Goal: Information Seeking & Learning: Learn about a topic

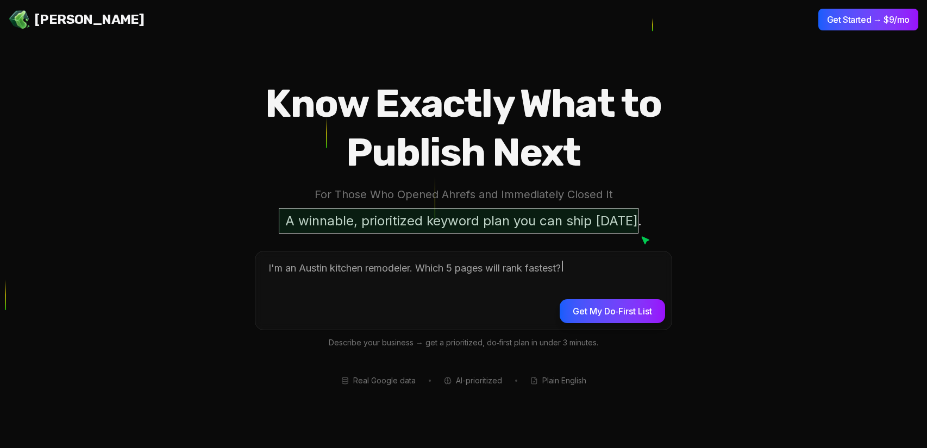
click at [438, 220] on p "A winnable, prioritized keyword plan you can ship [DATE]." at bounding box center [464, 221] width 370 height 26
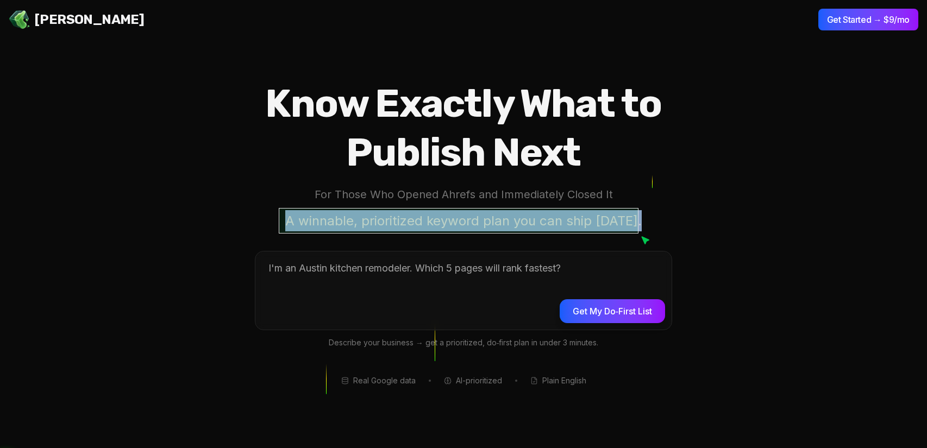
click at [438, 220] on p "A winnable, prioritized keyword plan you can ship [DATE]." at bounding box center [464, 221] width 370 height 26
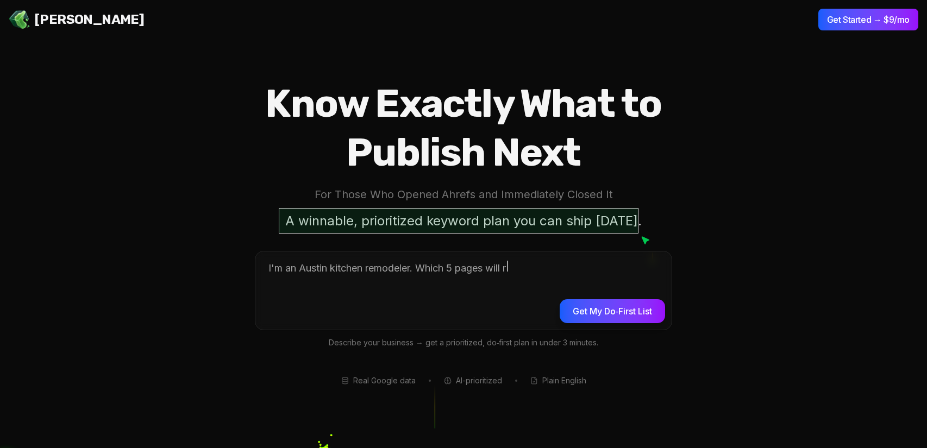
click at [438, 220] on p "A winnable, prioritized keyword plan you can ship [DATE]." at bounding box center [464, 221] width 370 height 26
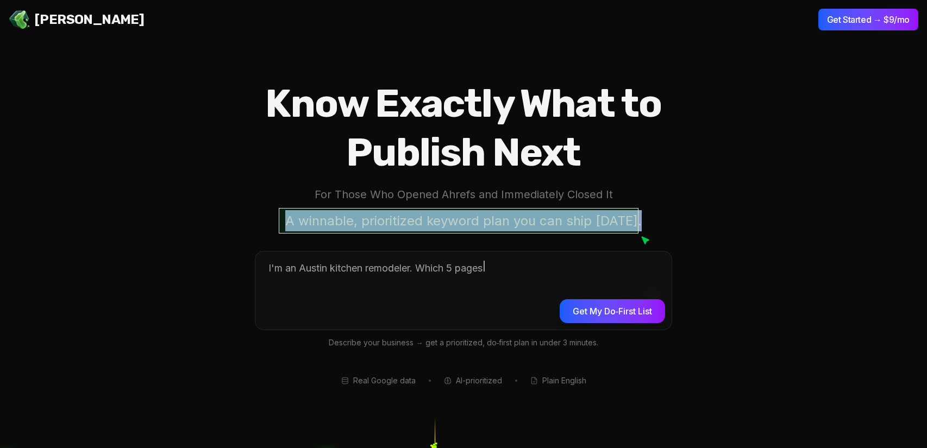
click at [438, 220] on p "A winnable, prioritized keyword plan you can ship [DATE]." at bounding box center [464, 221] width 370 height 26
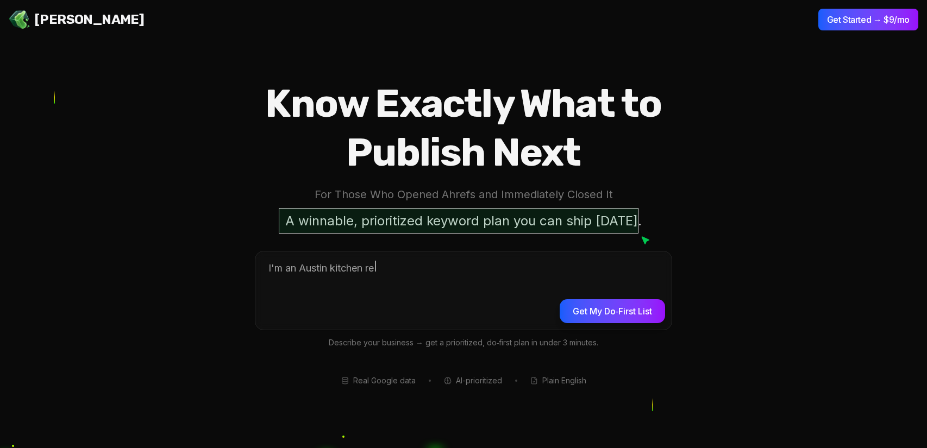
click at [438, 220] on p "A winnable, prioritized keyword plan you can ship [DATE]." at bounding box center [464, 221] width 370 height 26
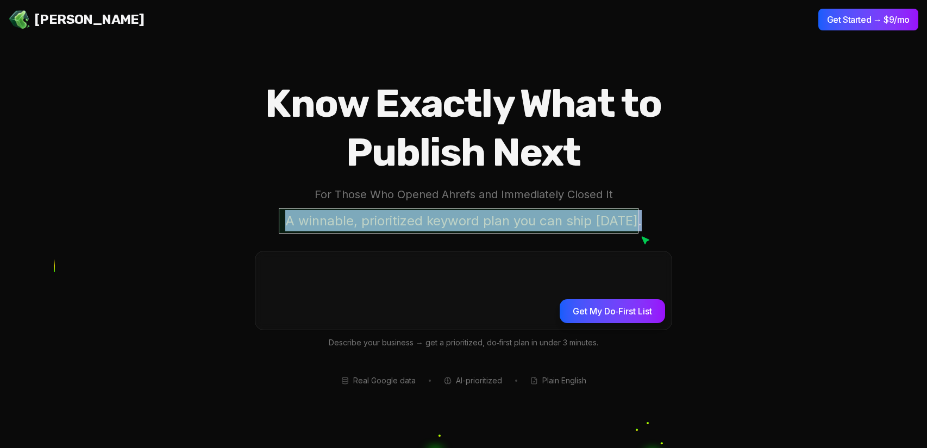
click at [438, 220] on p "A winnable, prioritized keyword plan you can ship [DATE]." at bounding box center [464, 221] width 370 height 26
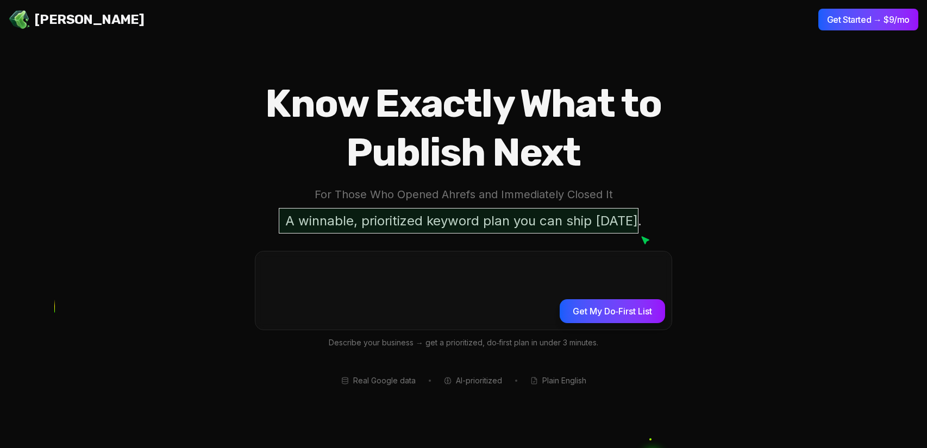
click at [438, 220] on p "A winnable, prioritized keyword plan you can ship [DATE]." at bounding box center [464, 221] width 370 height 26
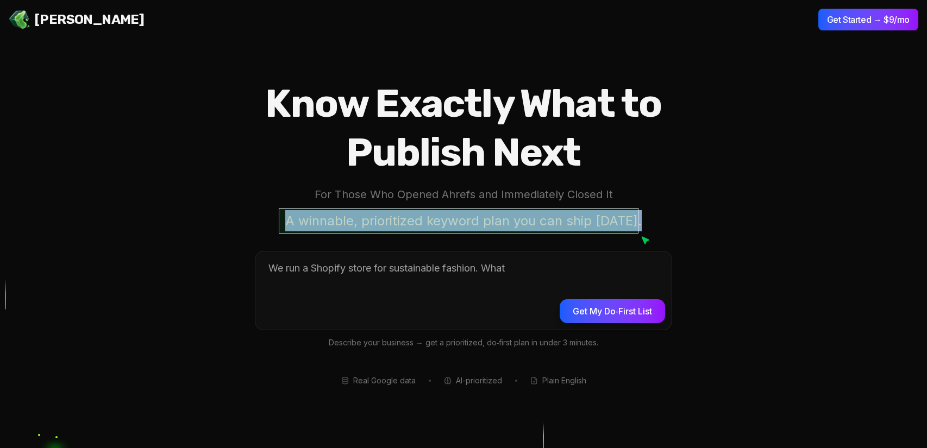
click at [438, 220] on p "A winnable, prioritized keyword plan you can ship [DATE]." at bounding box center [464, 221] width 370 height 26
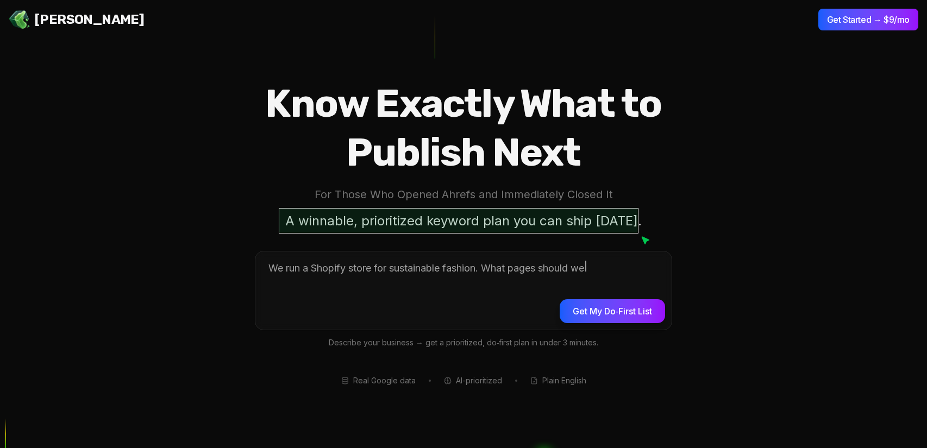
click at [438, 220] on p "A winnable, prioritized keyword plan you can ship [DATE]." at bounding box center [464, 221] width 370 height 26
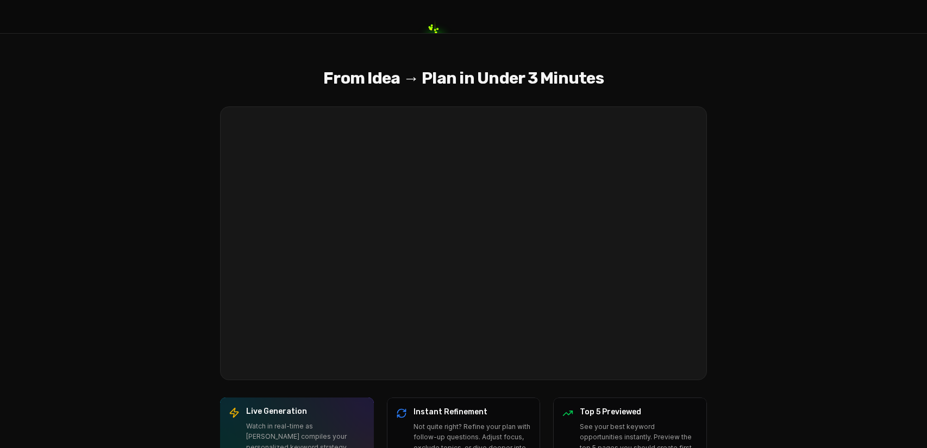
scroll to position [418, 0]
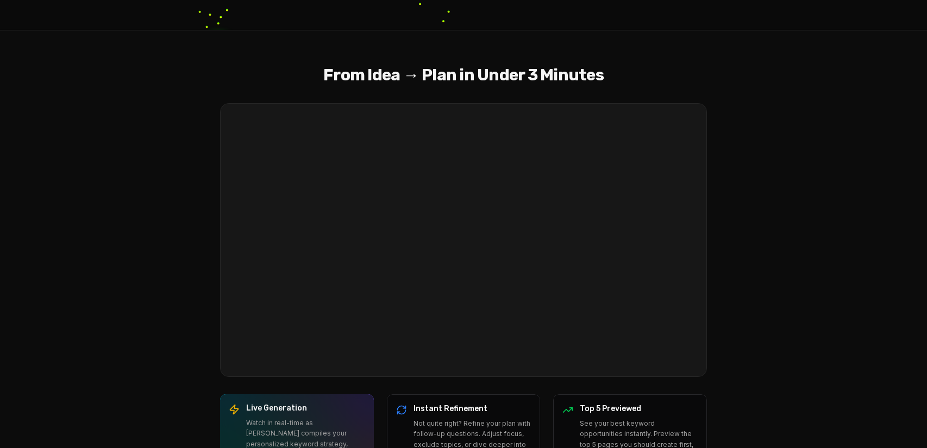
click at [777, 194] on section "From Idea → Plan in Under 3 Minutes Your browser does not support the video tag…" at bounding box center [463, 273] width 927 height 486
